Goal: Navigation & Orientation: Find specific page/section

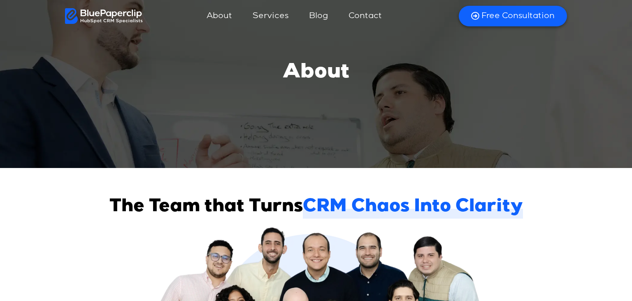
click at [106, 17] on img at bounding box center [104, 16] width 78 height 16
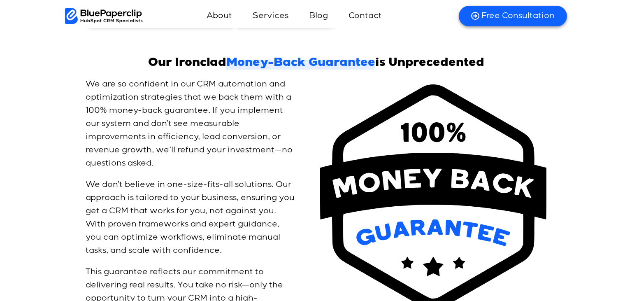
scroll to position [2565, 0]
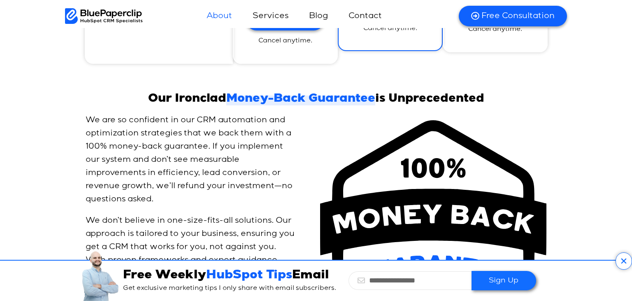
click at [229, 16] on link "About" at bounding box center [219, 16] width 42 height 20
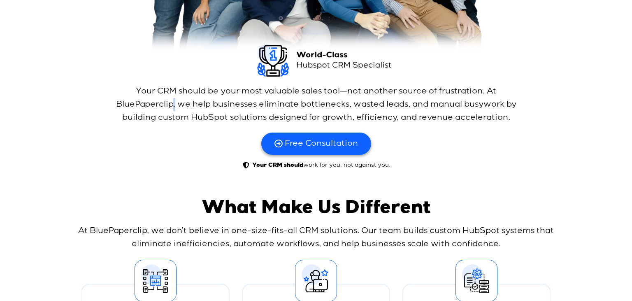
click at [174, 106] on p "Your CRM should be your most valuable sales tool—not another source of frustrat…" at bounding box center [316, 105] width 412 height 40
click at [173, 103] on p "Your CRM should be your most valuable sales tool—not another source of frustrat…" at bounding box center [316, 105] width 412 height 40
drag, startPoint x: 173, startPoint y: 103, endPoint x: 115, endPoint y: 103, distance: 57.2
click at [115, 103] on p "Your CRM should be your most valuable sales tool—not another source of frustrat…" at bounding box center [316, 105] width 412 height 40
copy p "BluePaperclip"
